Goal: Information Seeking & Learning: Learn about a topic

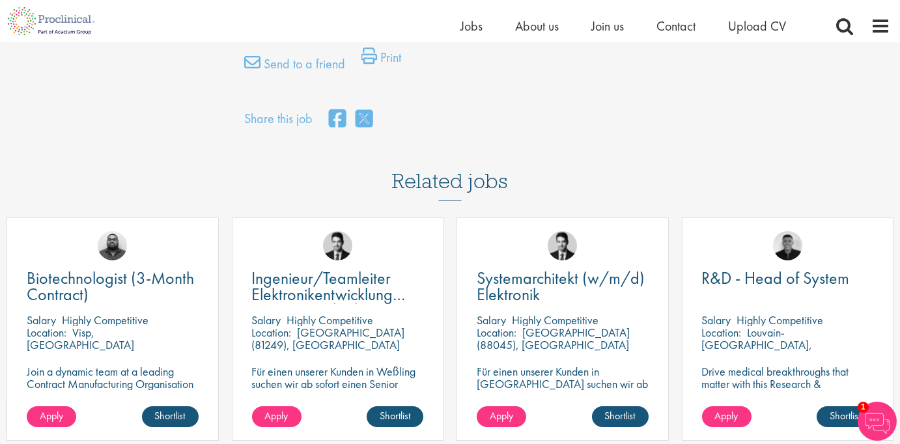
scroll to position [965, 0]
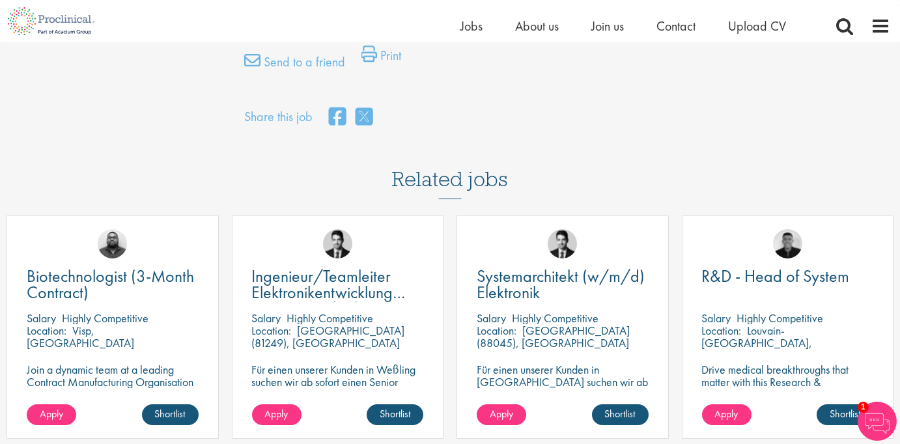
click at [65, 363] on p "Join a dynamic team at a leading Contract Manufacturing Organisation (CMO) and …" at bounding box center [113, 394] width 172 height 62
click at [70, 324] on div "Location: Visp, Switzerland" at bounding box center [113, 337] width 172 height 26
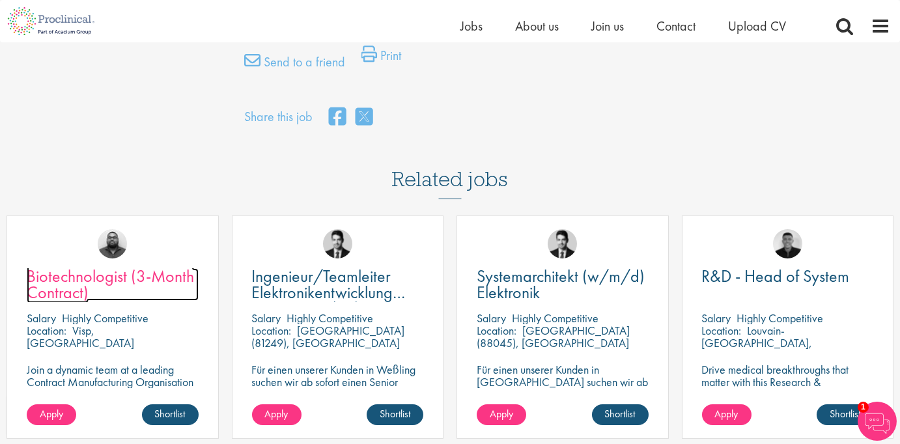
click at [57, 266] on span "Biotechnologist (3-Month Contract)" at bounding box center [110, 284] width 167 height 38
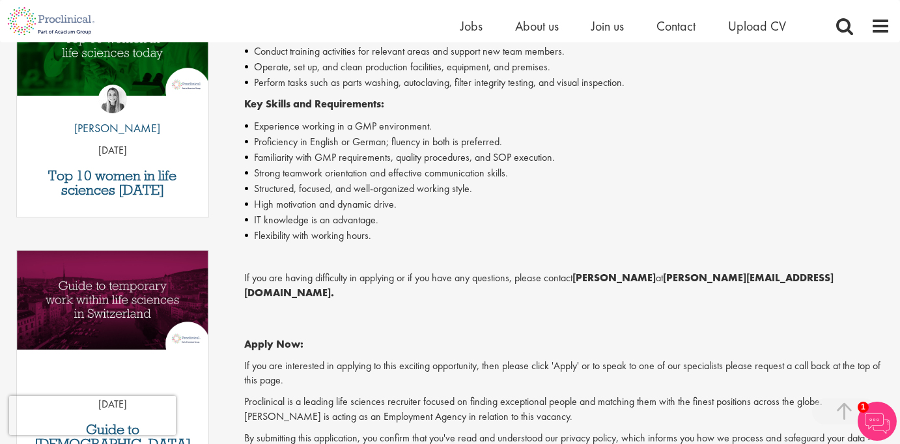
scroll to position [478, 0]
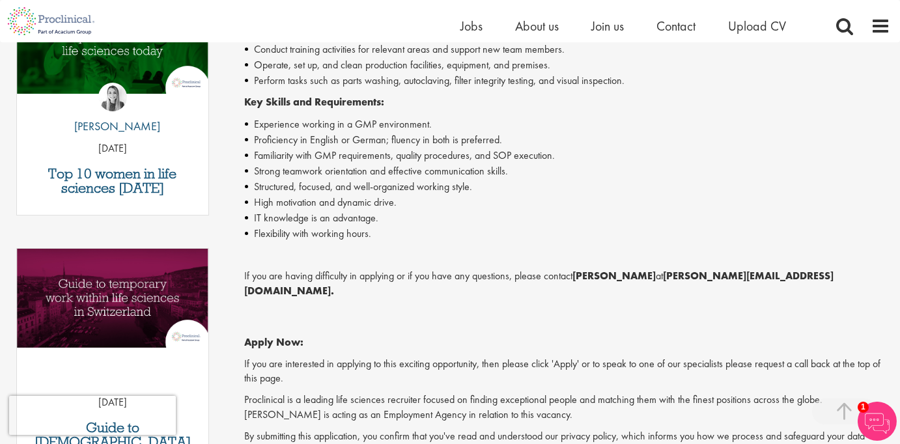
click at [14, 118] on div "Top 10 women in life sciences [DATE] by [PERSON_NAME] [DATE]" at bounding box center [113, 111] width 206 height 234
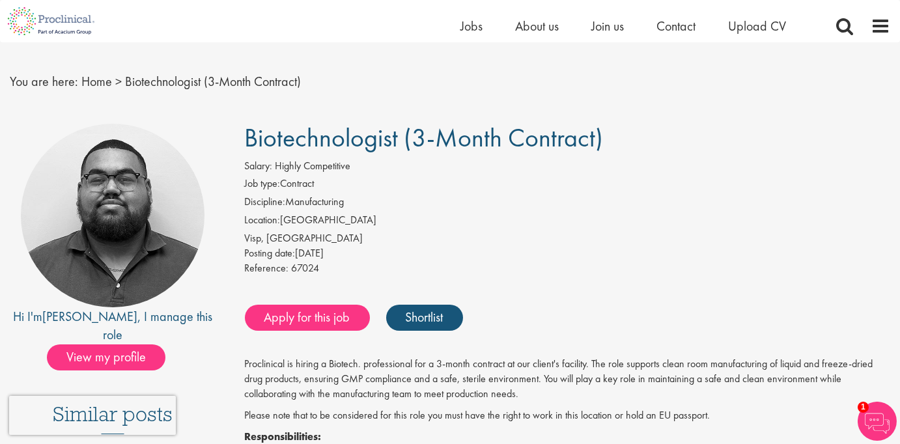
scroll to position [21, 0]
